Goal: Task Accomplishment & Management: Manage account settings

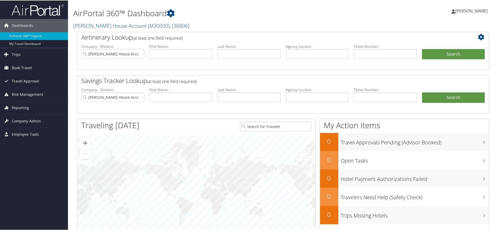
click at [469, 11] on span "[PERSON_NAME]" at bounding box center [471, 11] width 32 height 6
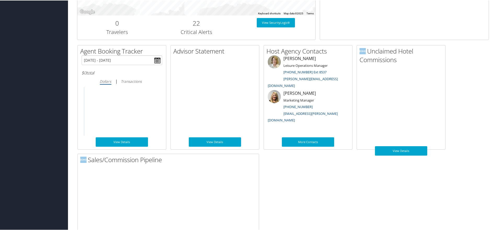
scroll to position [231, 0]
click at [398, 149] on link "View Details" at bounding box center [401, 150] width 52 height 9
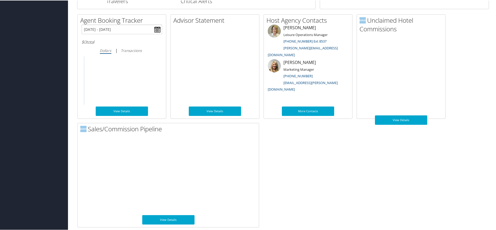
scroll to position [262, 0]
click at [212, 111] on link "View Details" at bounding box center [215, 110] width 52 height 9
click at [403, 118] on link "View Details" at bounding box center [401, 119] width 52 height 9
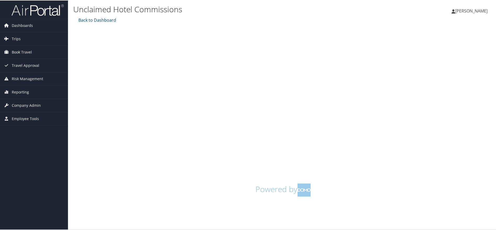
scroll to position [5, 0]
click at [455, 8] on span "[PERSON_NAME]" at bounding box center [471, 11] width 32 height 6
click at [109, 17] on link "Back to Dashboard" at bounding box center [96, 20] width 39 height 6
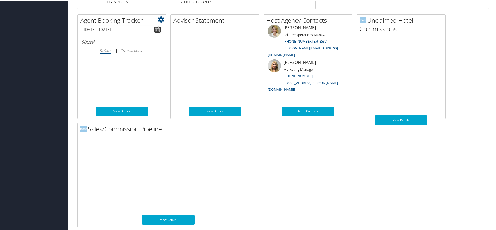
scroll to position [262, 0]
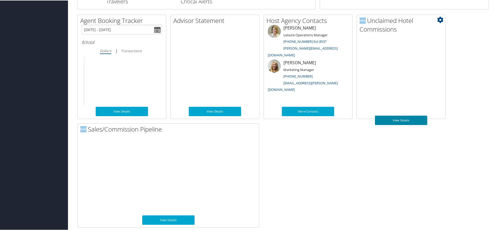
click at [407, 118] on link "View Details" at bounding box center [401, 119] width 52 height 9
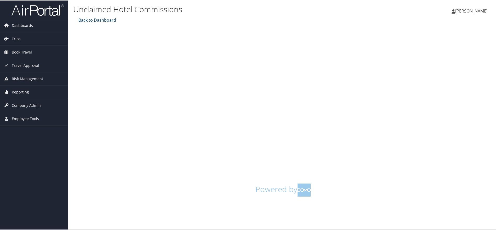
click at [473, 9] on span "[PERSON_NAME]" at bounding box center [471, 11] width 32 height 6
click at [444, 29] on link "My Settings" at bounding box center [457, 28] width 58 height 9
click at [443, 28] on iframe at bounding box center [283, 105] width 420 height 155
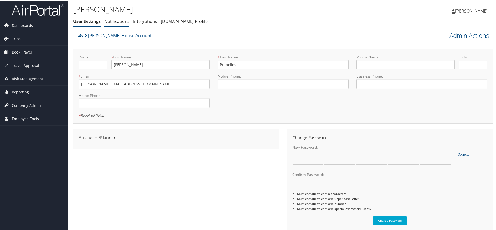
click at [119, 21] on link "Notifications" at bounding box center [116, 21] width 25 height 6
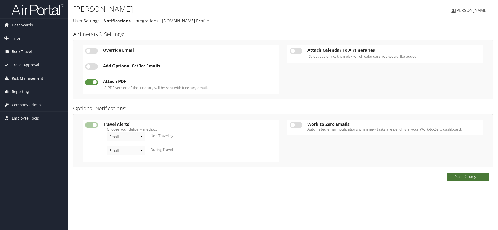
click at [465, 176] on button "Save Changes" at bounding box center [468, 177] width 42 height 8
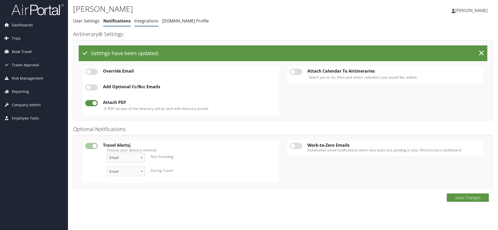
click at [145, 20] on link "Integrations" at bounding box center [146, 21] width 24 height 6
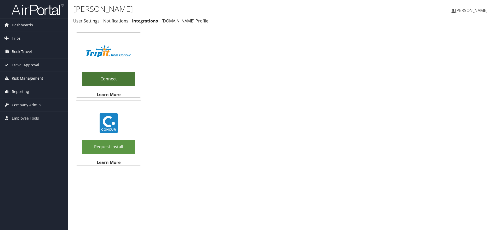
click at [103, 79] on link "Connect" at bounding box center [108, 79] width 53 height 14
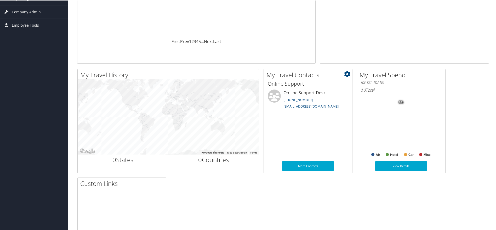
scroll to position [110, 0]
click at [212, 159] on h2 "0 Countries" at bounding box center [213, 158] width 83 height 9
click at [254, 72] on icon at bounding box center [254, 73] width 6 height 6
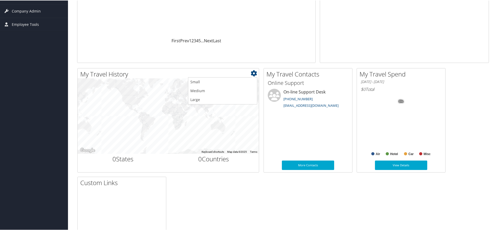
click at [193, 72] on h2 "My Travel History" at bounding box center [169, 73] width 179 height 9
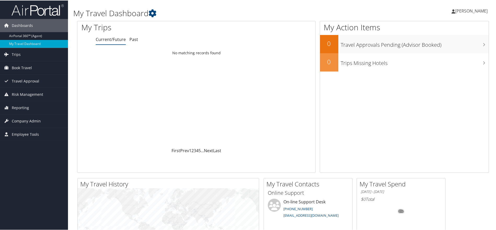
scroll to position [0, 0]
click at [154, 12] on icon at bounding box center [153, 13] width 8 height 8
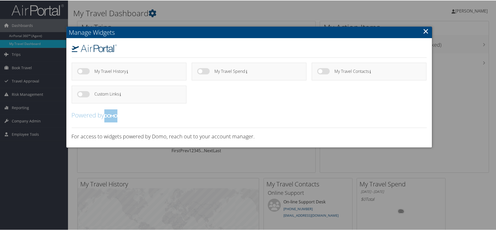
click at [425, 29] on link "×" at bounding box center [426, 30] width 6 height 10
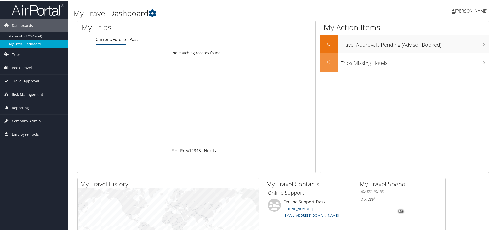
click at [25, 44] on link "My Travel Dashboard" at bounding box center [34, 43] width 68 height 8
click at [466, 11] on span "[PERSON_NAME]" at bounding box center [471, 11] width 32 height 6
click at [435, 94] on link "Sign Out" at bounding box center [457, 94] width 58 height 9
